Goal: Navigation & Orientation: Find specific page/section

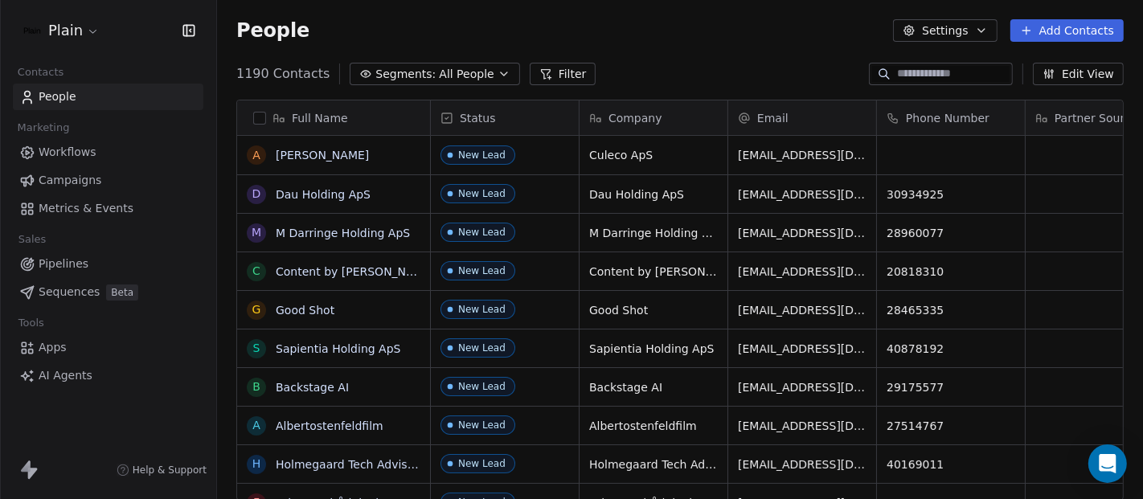
scroll to position [426, 911]
click at [86, 36] on html "Plain Contacts People Marketing Workflows Campaigns Metrics & Events Sales Pipe…" at bounding box center [571, 249] width 1143 height 499
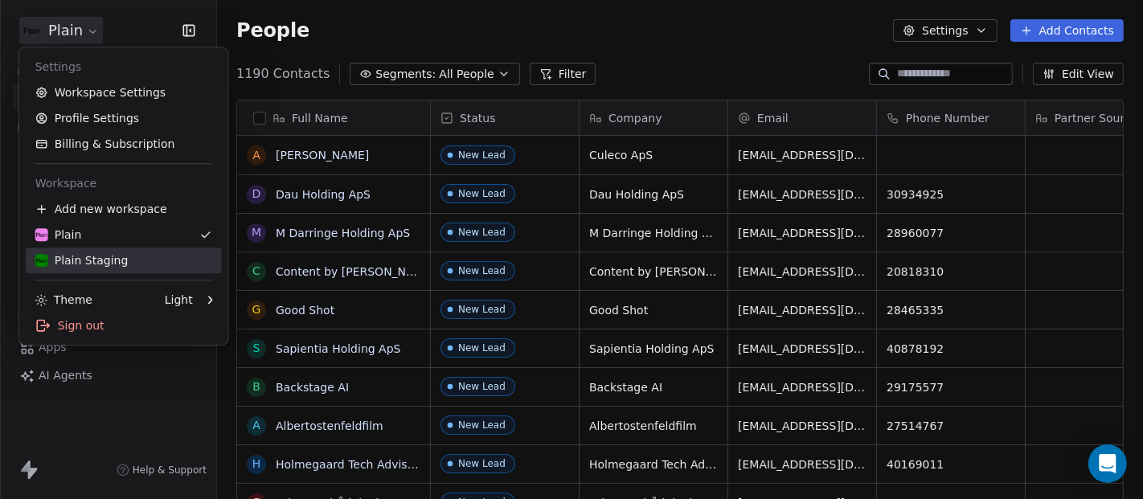
click at [68, 257] on div "Plain Staging" at bounding box center [81, 260] width 93 height 16
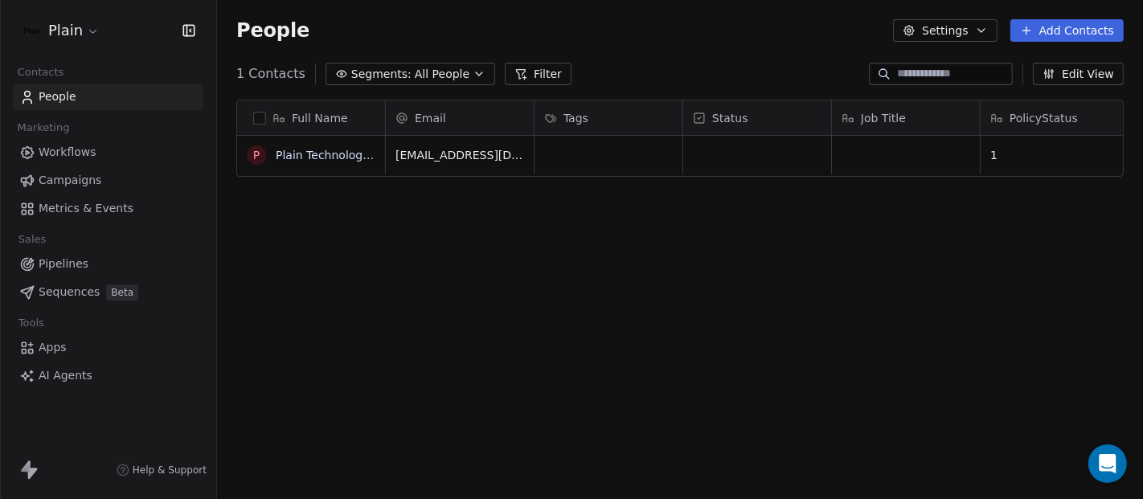
scroll to position [426, 911]
click at [91, 149] on span "Workflows" at bounding box center [68, 152] width 58 height 17
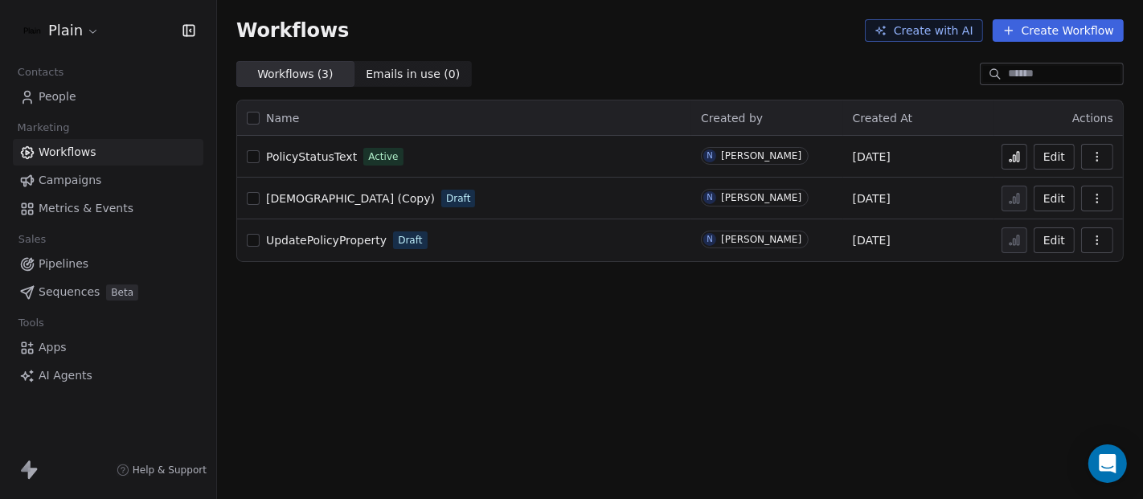
click at [81, 98] on link "People" at bounding box center [108, 97] width 190 height 27
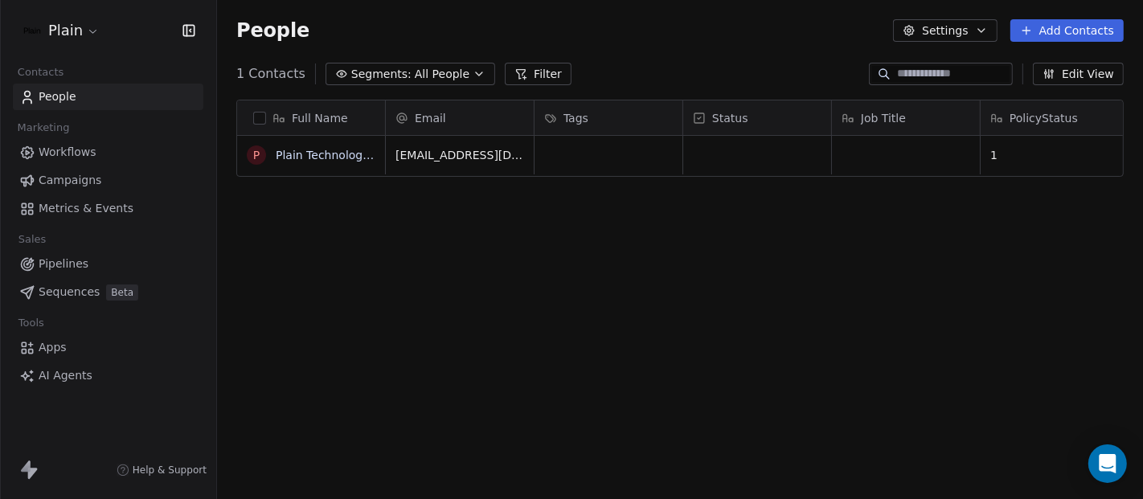
scroll to position [426, 911]
click at [66, 145] on span "Workflows" at bounding box center [68, 152] width 58 height 17
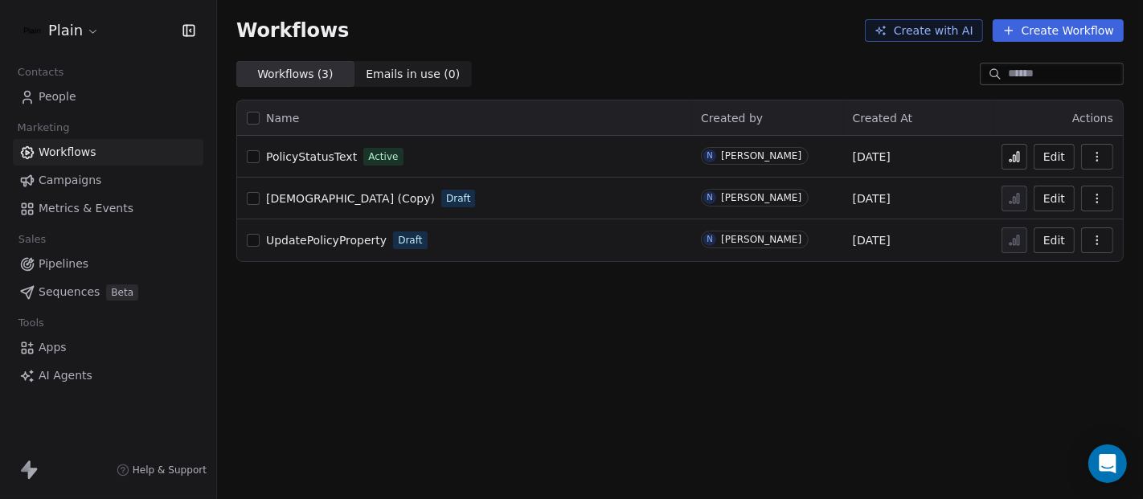
click at [1012, 163] on button at bounding box center [1014, 157] width 26 height 26
click at [112, 102] on link "People" at bounding box center [108, 97] width 190 height 27
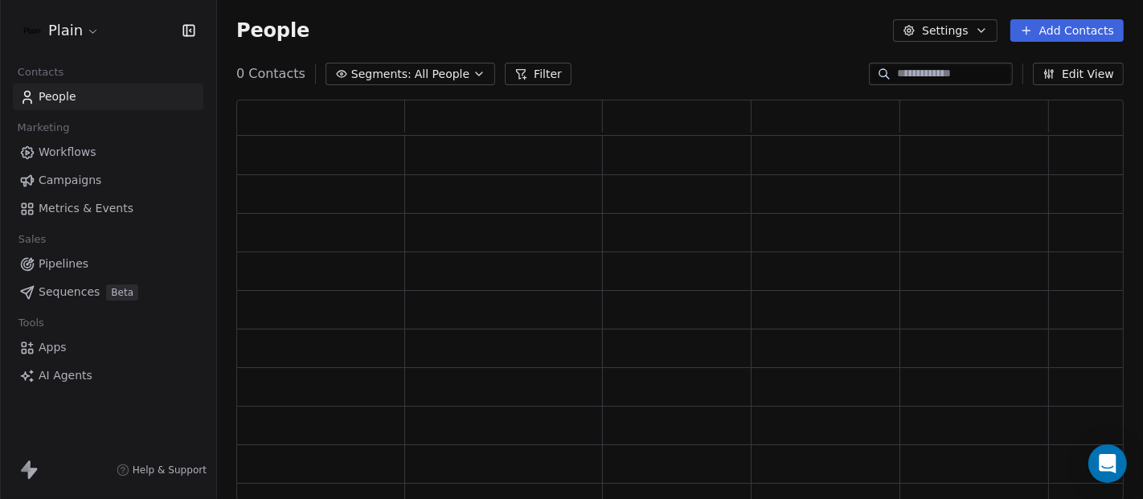
click at [1, 88] on div at bounding box center [0, 249] width 1 height 499
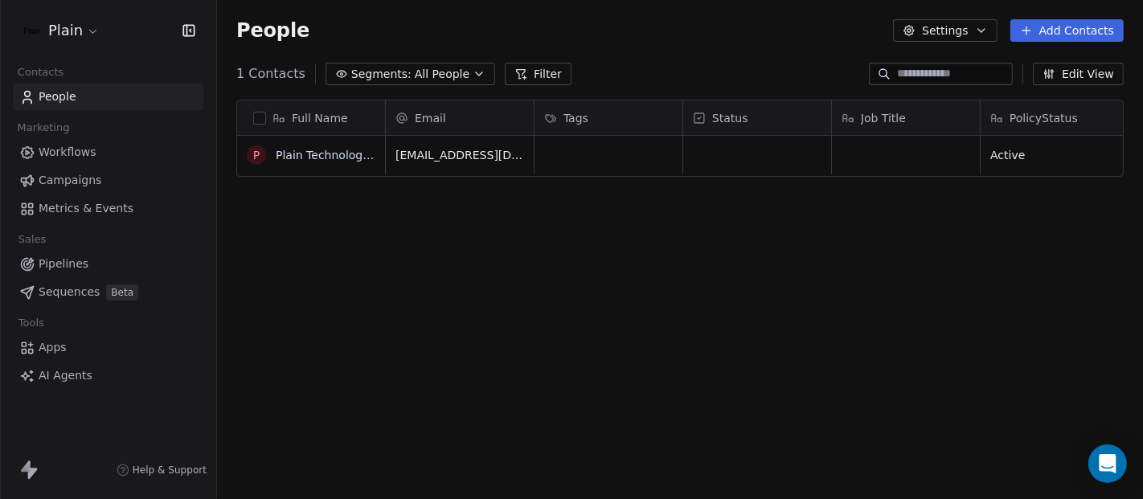
scroll to position [426, 911]
